Goal: Information Seeking & Learning: Learn about a topic

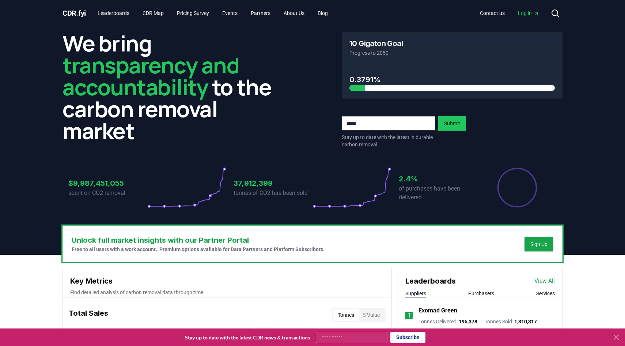
scroll to position [26, 0]
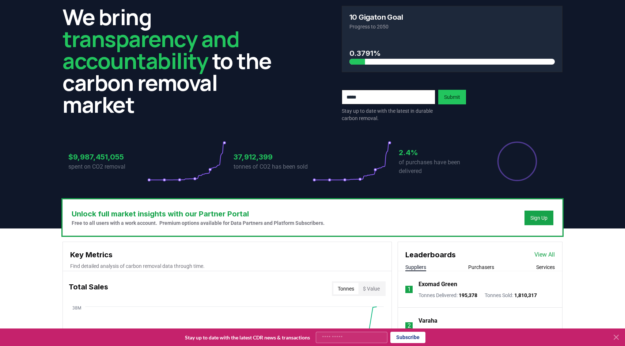
click at [357, 339] on input "Your email" at bounding box center [352, 337] width 72 height 11
type input "**********"
click at [407, 338] on button "Subscribe" at bounding box center [407, 337] width 35 height 11
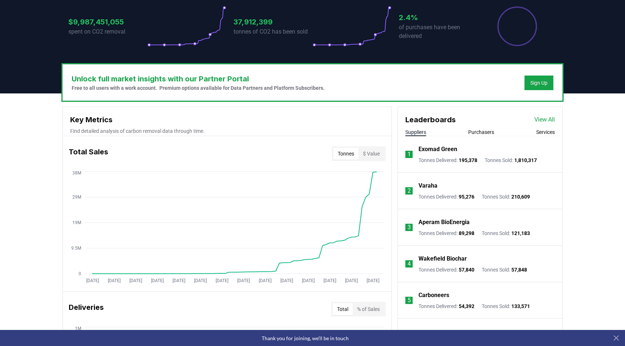
scroll to position [164, 0]
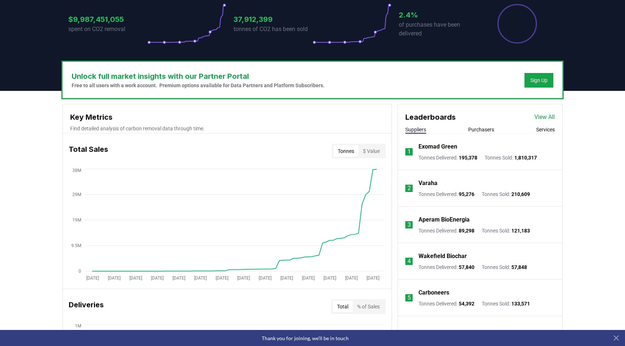
click at [367, 156] on button "$ Value" at bounding box center [372, 151] width 26 height 12
click at [347, 156] on button "Tonnes" at bounding box center [345, 151] width 25 height 12
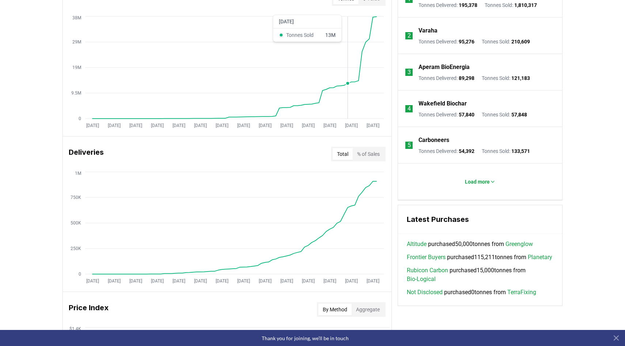
scroll to position [395, 0]
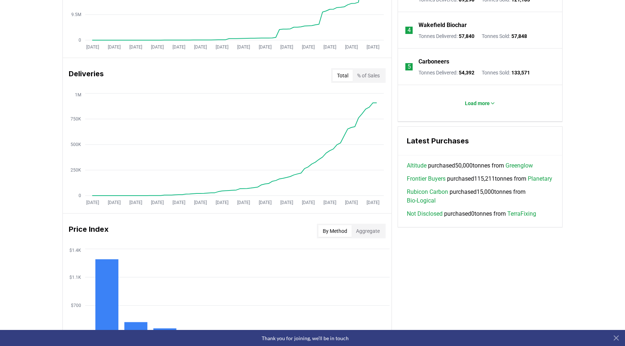
click at [373, 78] on button "% of Sales" at bounding box center [368, 76] width 31 height 12
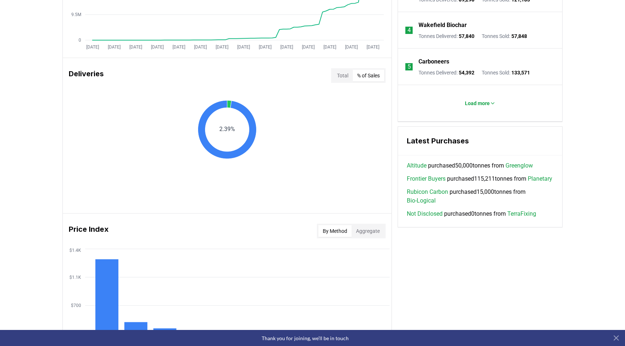
click at [339, 81] on div "Total % of Sales" at bounding box center [358, 75] width 54 height 15
click at [339, 73] on button "Total" at bounding box center [343, 76] width 20 height 12
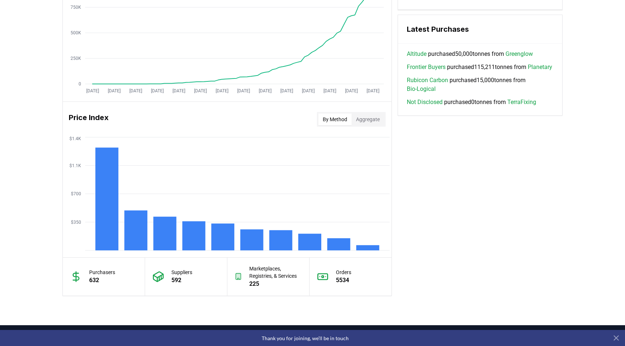
scroll to position [515, 0]
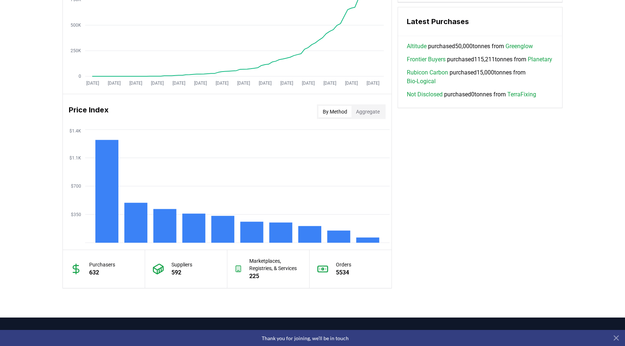
click at [361, 114] on button "Aggregate" at bounding box center [368, 112] width 33 height 12
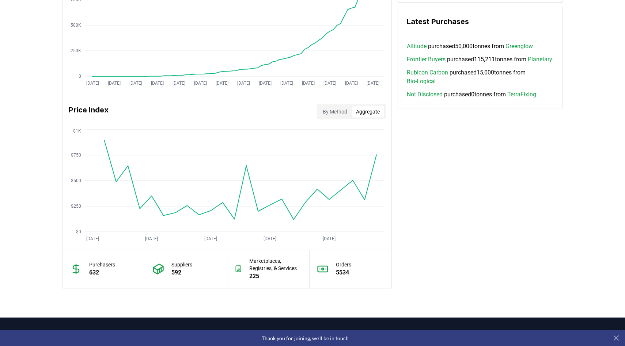
click at [335, 114] on button "By Method" at bounding box center [334, 112] width 33 height 12
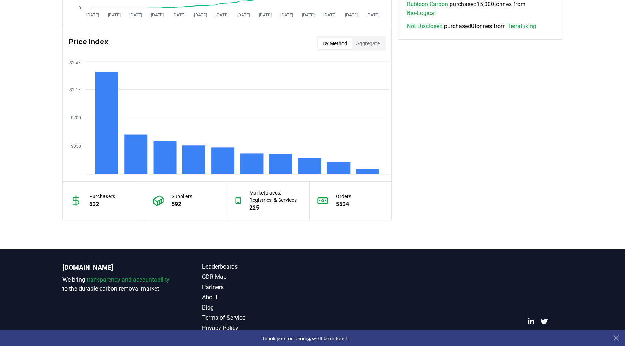
scroll to position [593, 0]
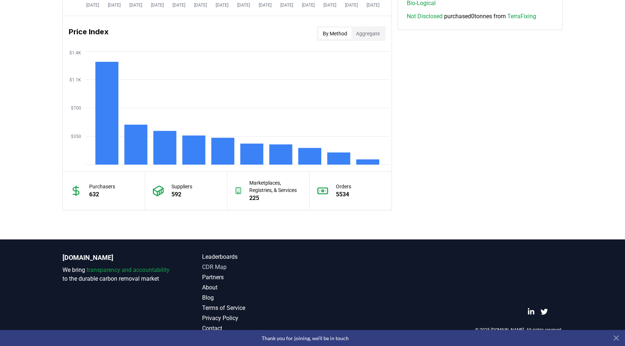
click at [220, 268] on link "CDR Map" at bounding box center [257, 267] width 110 height 9
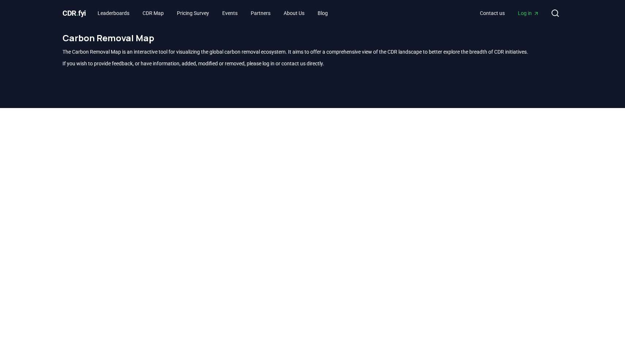
scroll to position [215, 0]
